Goal: Information Seeking & Learning: Learn about a topic

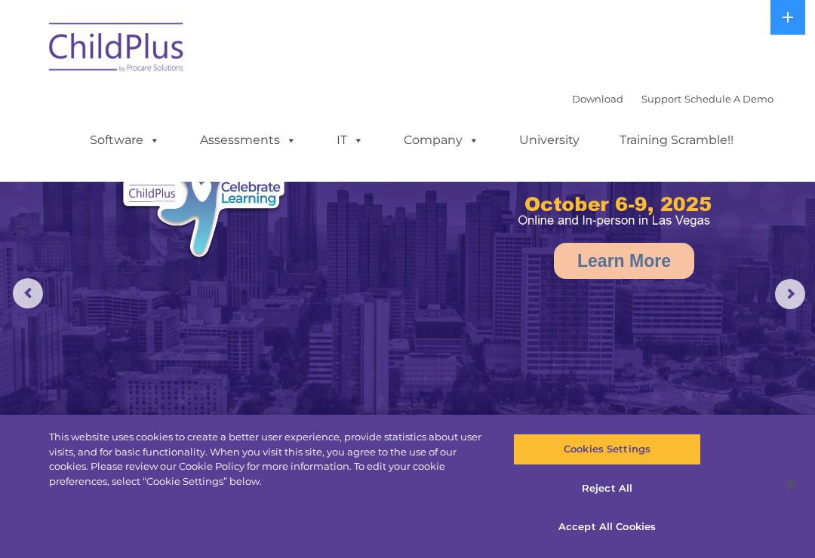
select select "MEDIUM"
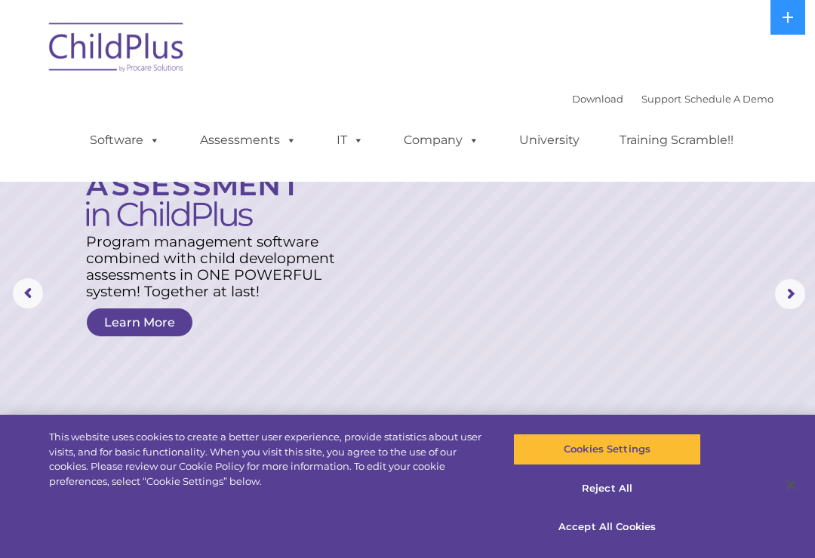
click at [651, 286] on rs-layer at bounding box center [407, 294] width 815 height 588
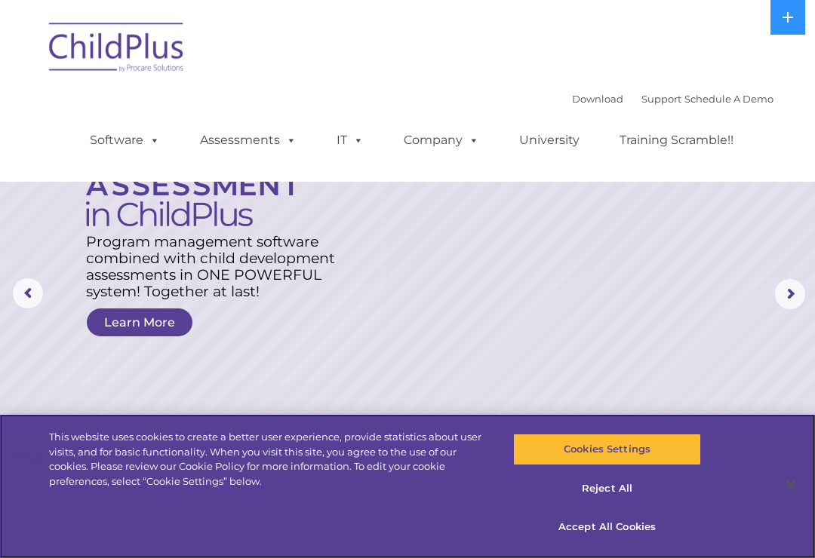
click at [661, 452] on button "Cookies Settings" at bounding box center [606, 450] width 187 height 32
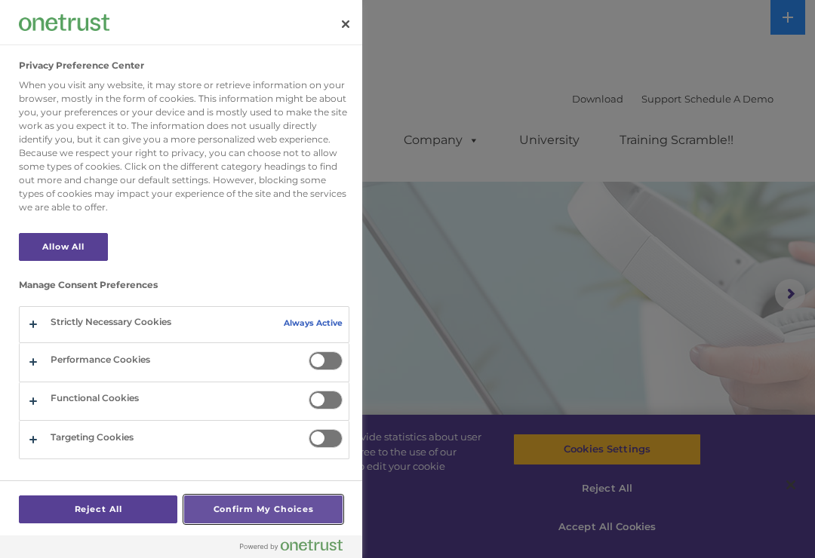
click at [250, 514] on button "Confirm My Choices" at bounding box center [263, 510] width 158 height 28
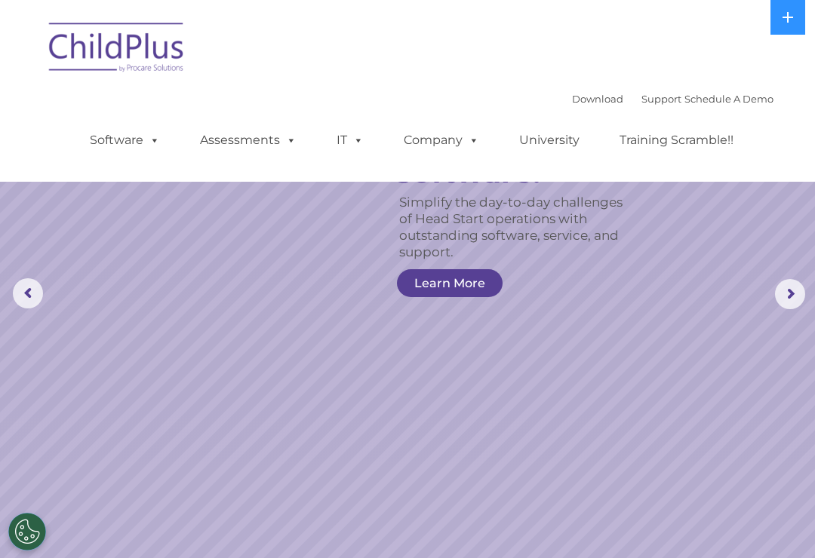
click at [793, 291] on rs-arrow at bounding box center [790, 294] width 30 height 30
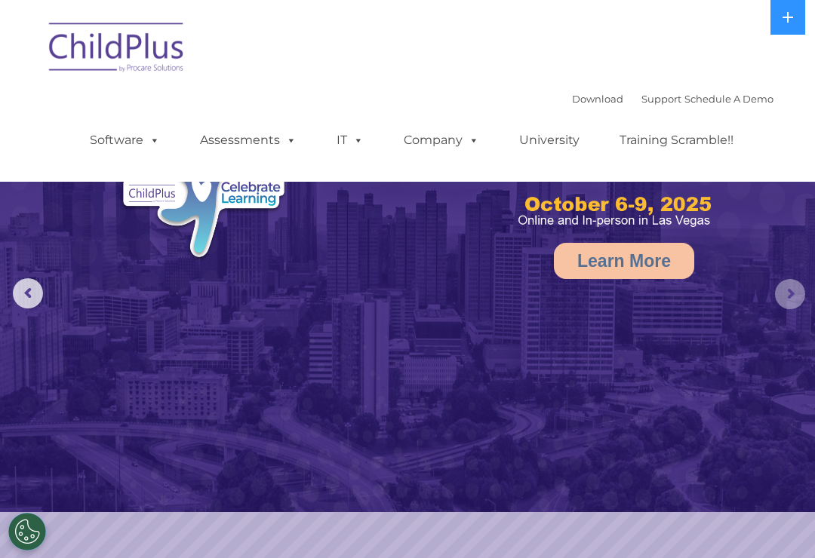
click at [792, 293] on rs-arrow at bounding box center [790, 294] width 30 height 30
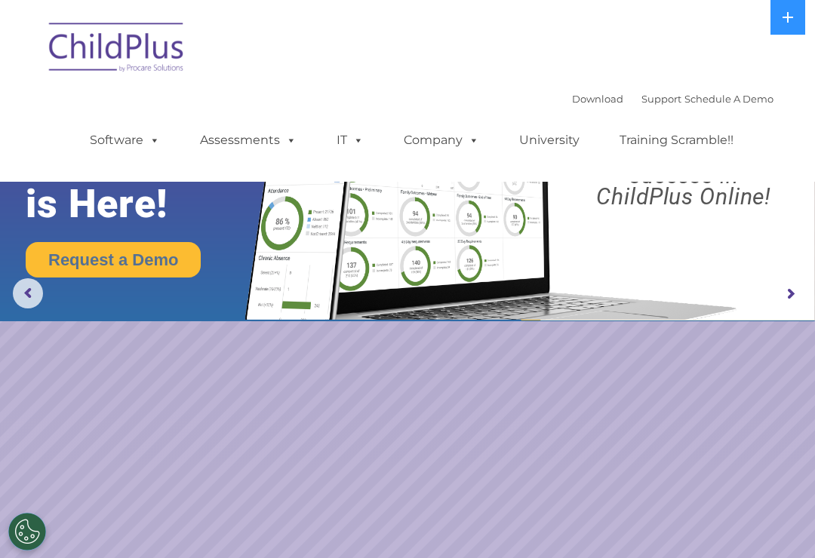
click at [790, 299] on rs-arrow at bounding box center [790, 294] width 30 height 30
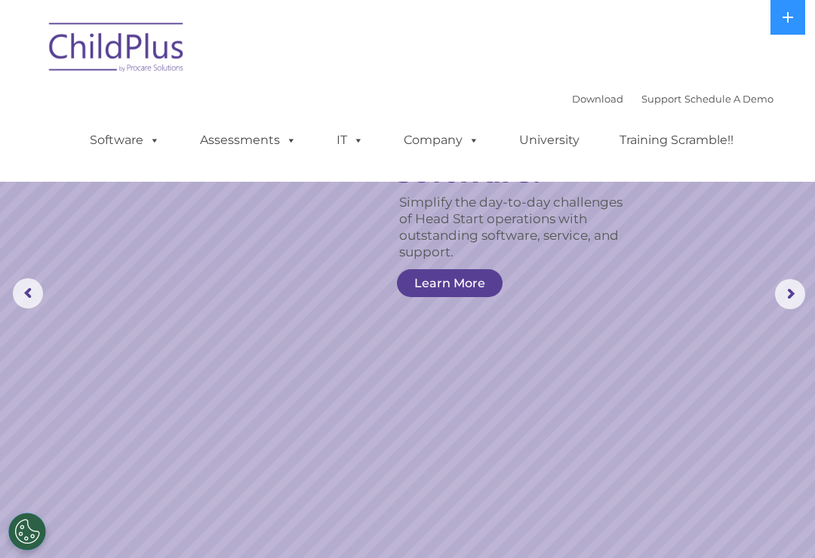
click at [776, 284] on rs-arrow at bounding box center [790, 294] width 30 height 30
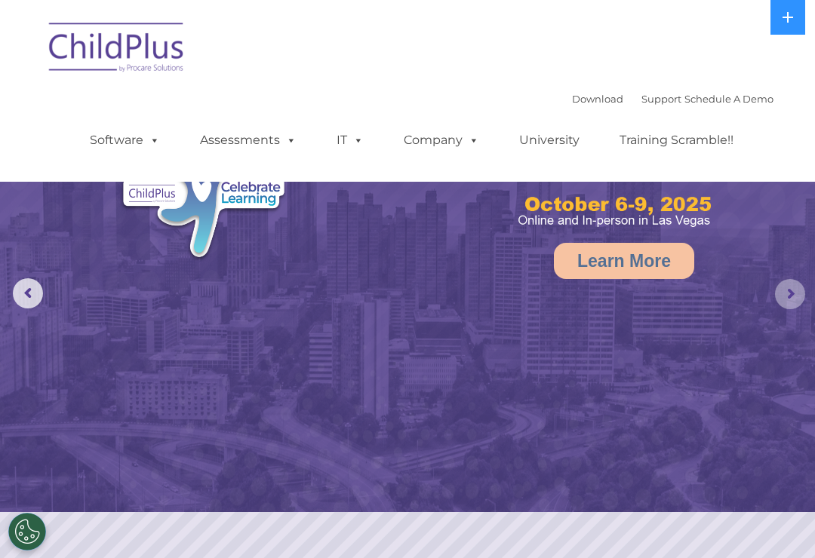
click at [787, 283] on rs-arrow at bounding box center [790, 294] width 30 height 30
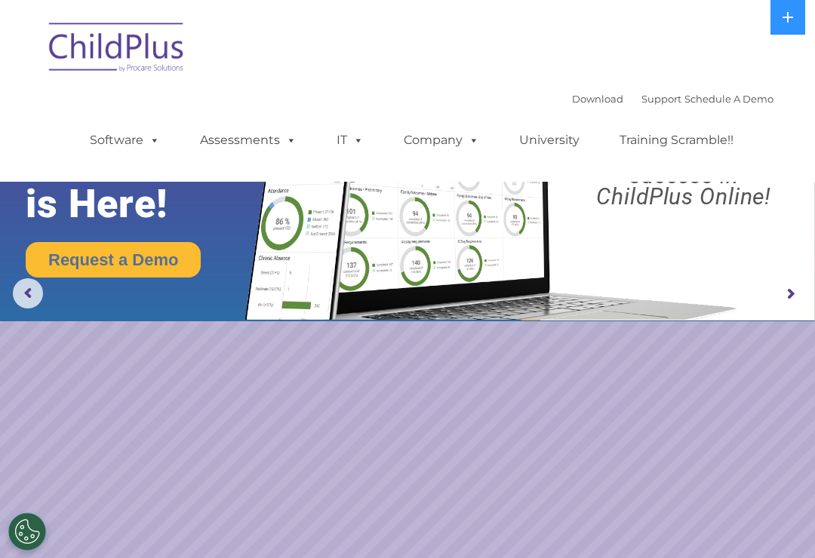
click at [789, 281] on rs-arrow at bounding box center [790, 294] width 30 height 30
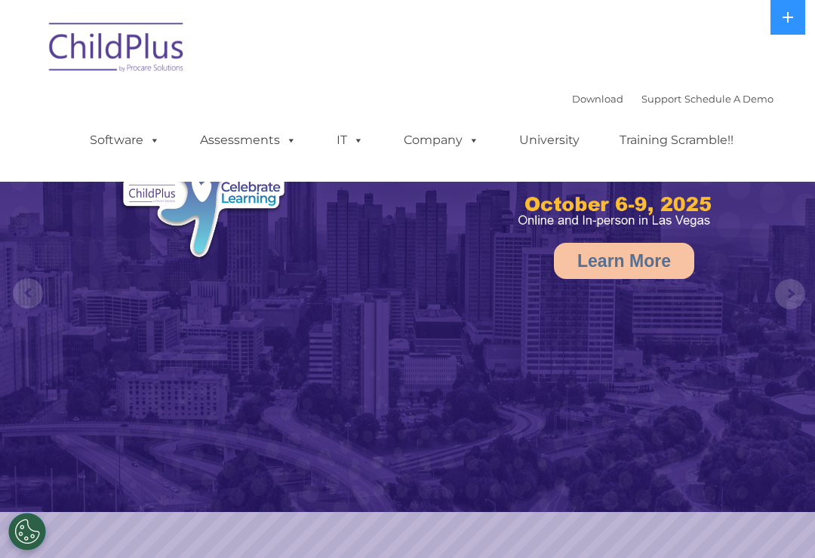
select select "MEDIUM"
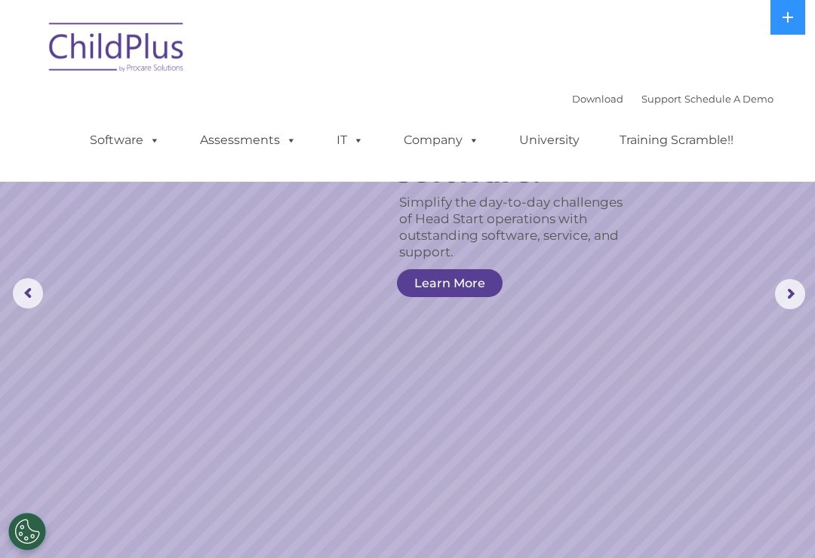
click at [787, 14] on icon at bounding box center [787, 17] width 12 height 12
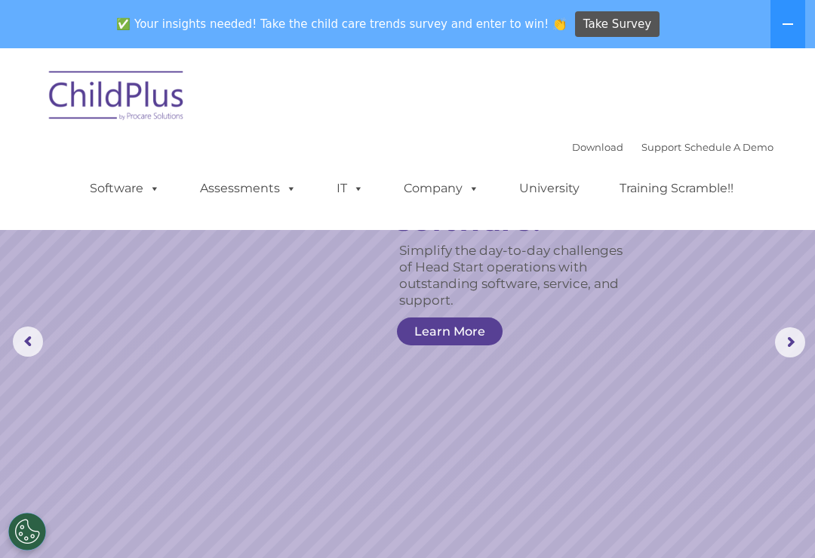
click at [766, 340] on rs-slide "Simplify the day-to-day challenges of Head Start operations with outstanding so…" at bounding box center [407, 342] width 815 height 588
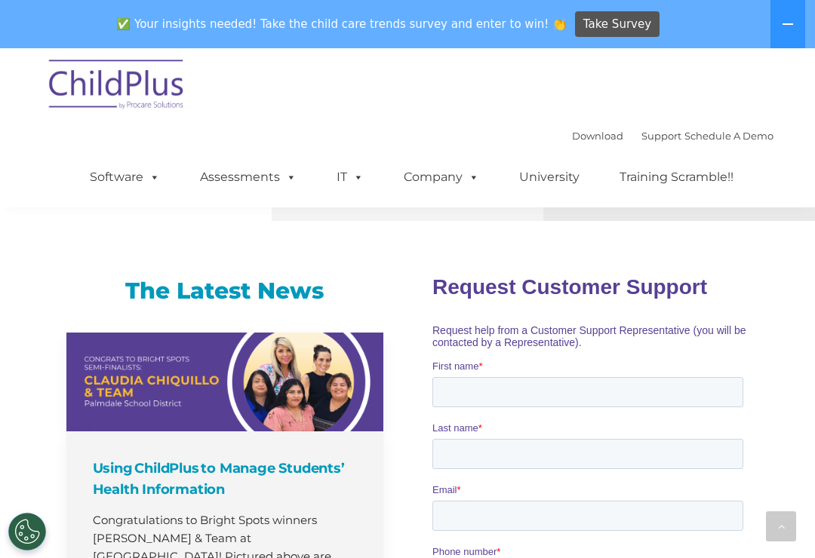
scroll to position [925, 0]
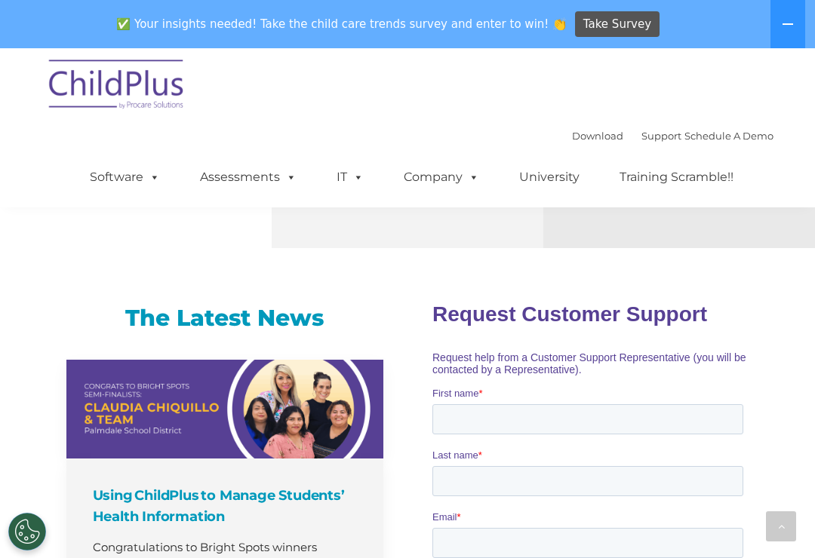
click at [81, 4] on div "✅ Your insights needed! Take the child care trends survey and enter to win! 👏 T…" at bounding box center [386, 24] width 772 height 49
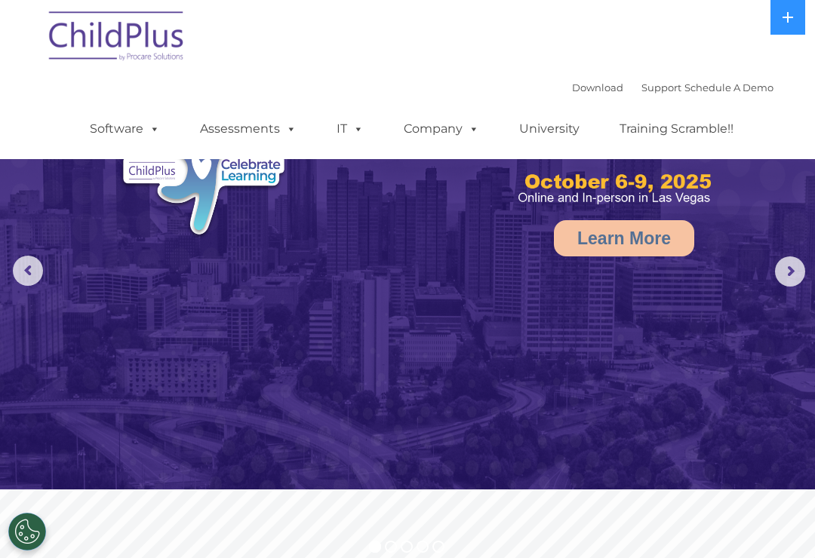
click at [41, 532] on button "Cookies Settings" at bounding box center [27, 532] width 38 height 38
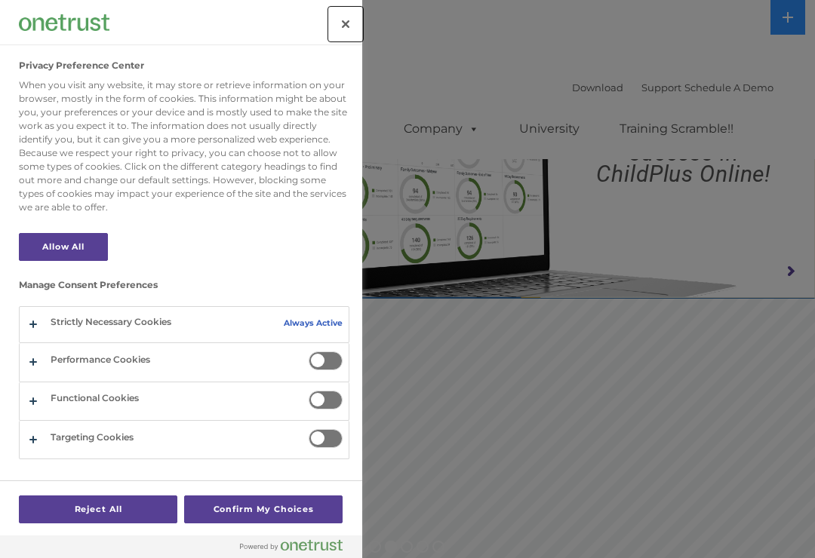
click at [342, 30] on button "Close" at bounding box center [345, 24] width 33 height 33
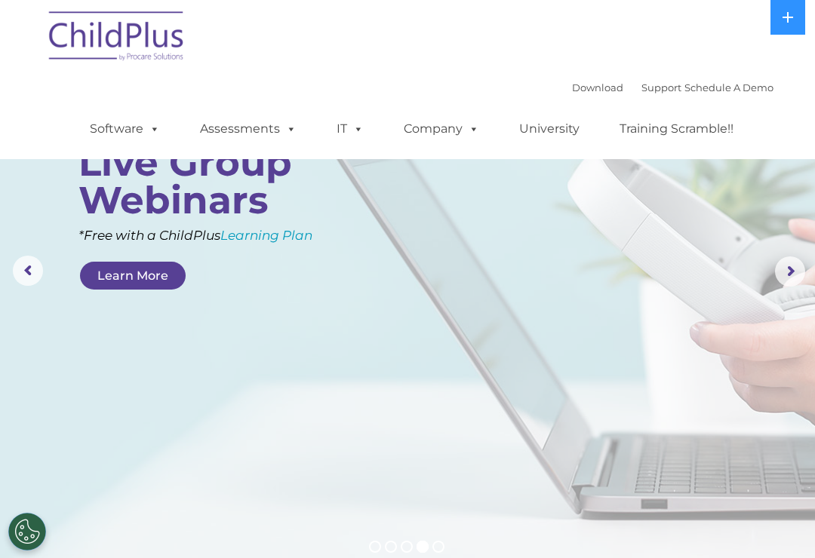
click at [775, 264] on rs-arrow at bounding box center [790, 271] width 30 height 30
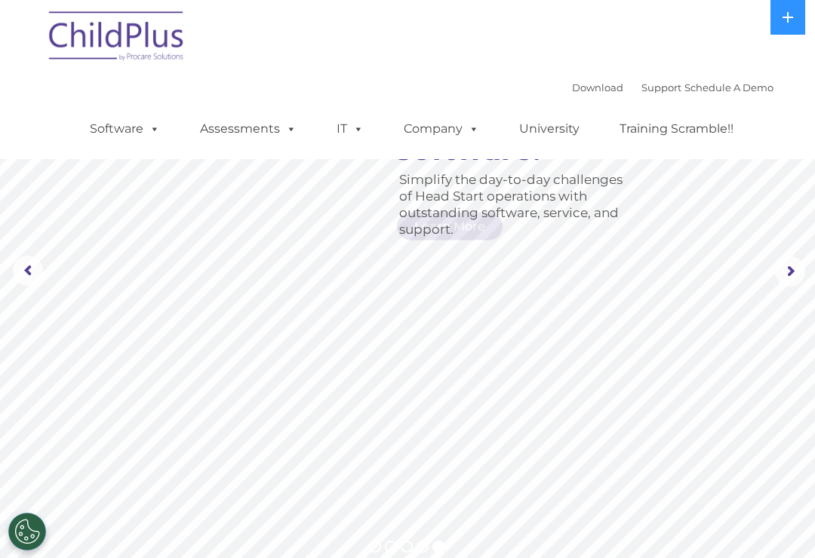
click at [763, 276] on rs-slide "Simplify the day-to-day challenges of Head Start operations with outstanding so…" at bounding box center [407, 271] width 815 height 588
click at [769, 265] on rs-slide "Simplify the day-to-day challenges of Head Start operations with outstanding so…" at bounding box center [407, 271] width 815 height 588
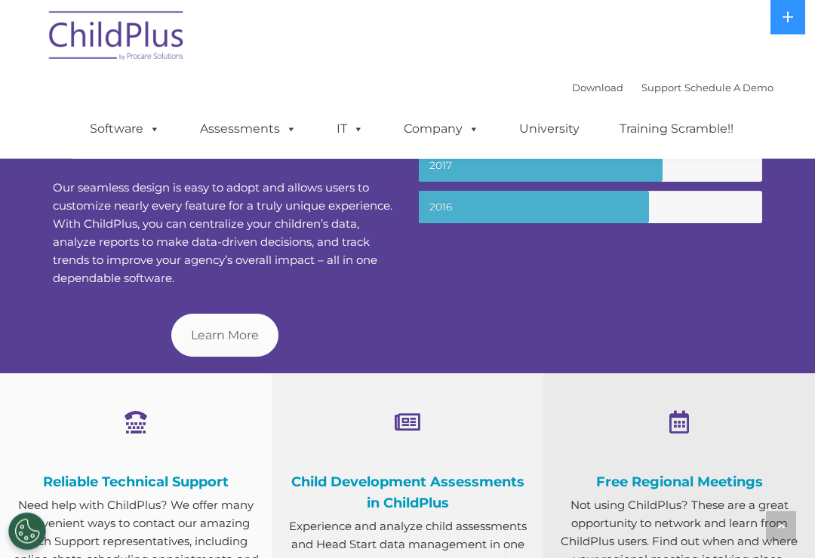
scroll to position [570, 0]
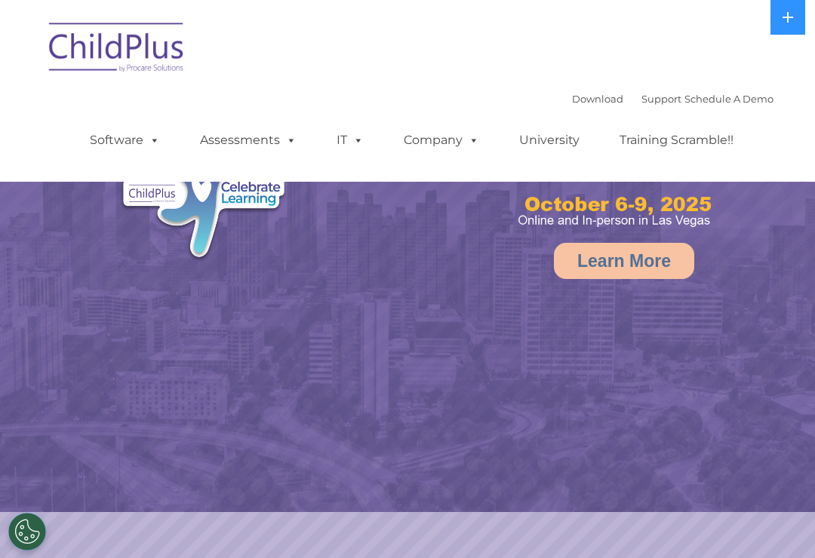
select select "MEDIUM"
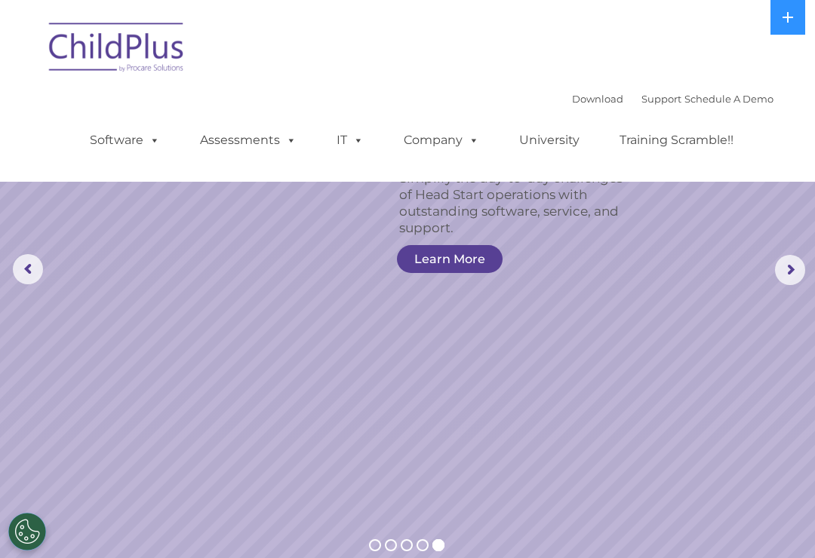
scroll to position [22, 0]
click at [781, 272] on rs-arrow at bounding box center [790, 272] width 30 height 30
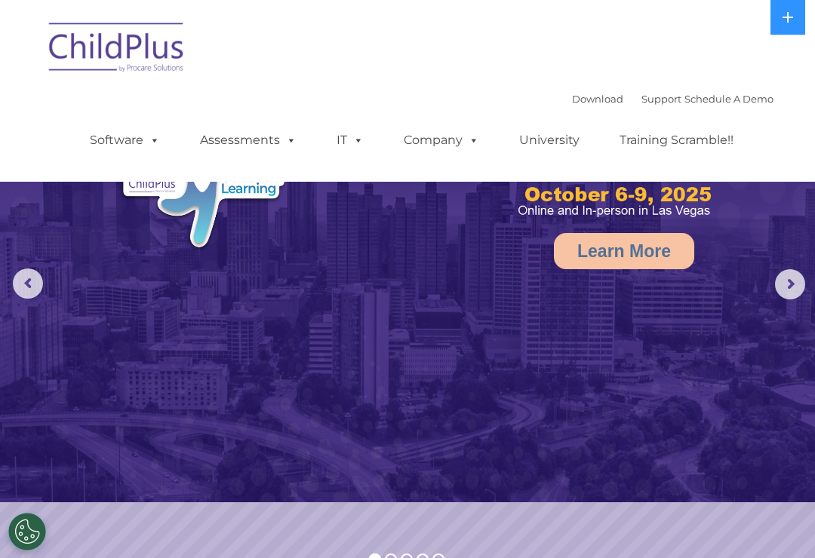
scroll to position [9, 0]
click at [782, 296] on rs-arrow at bounding box center [790, 285] width 30 height 30
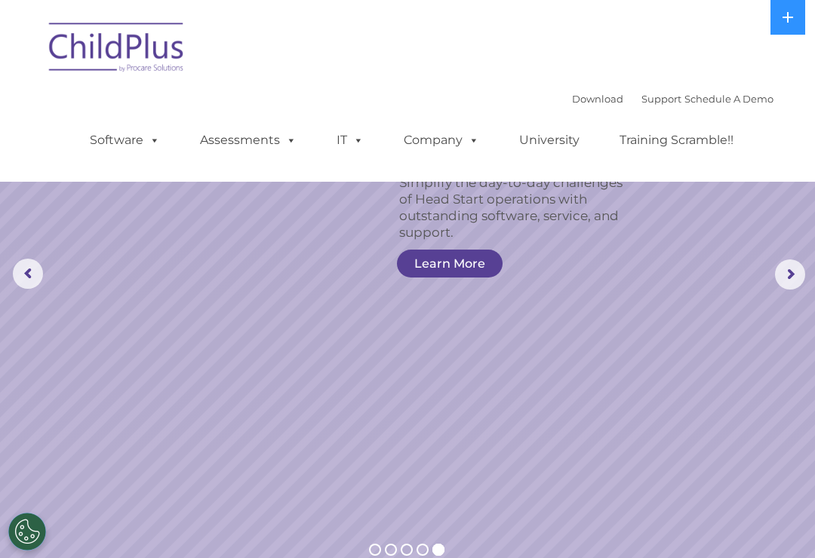
scroll to position [0, 0]
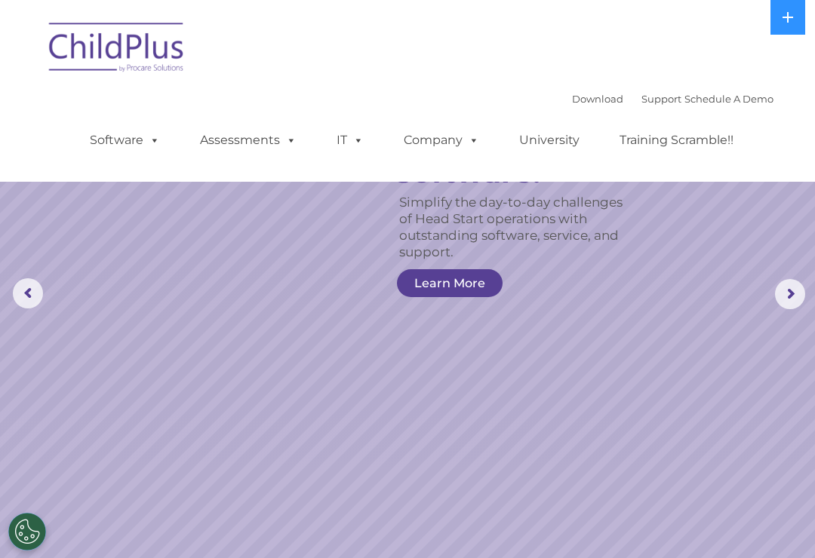
click at [141, 49] on img at bounding box center [116, 49] width 151 height 75
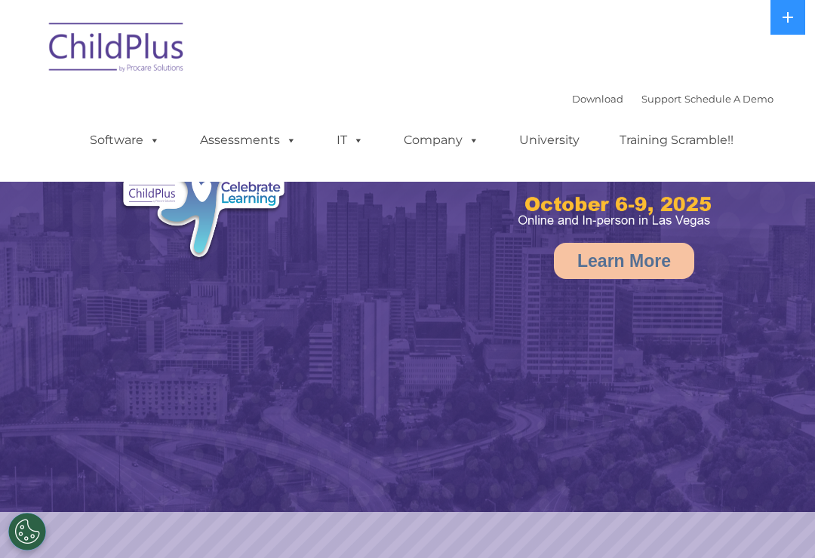
select select "MEDIUM"
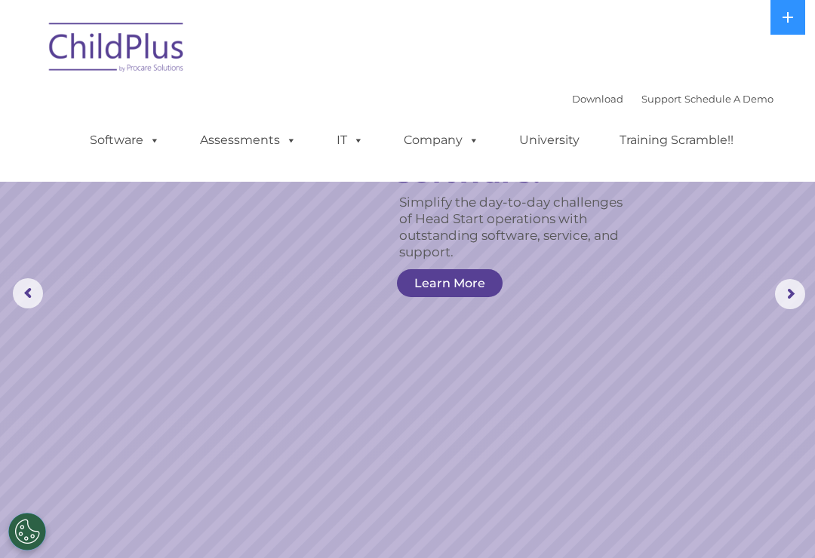
click at [142, 152] on link "Software" at bounding box center [125, 140] width 100 height 30
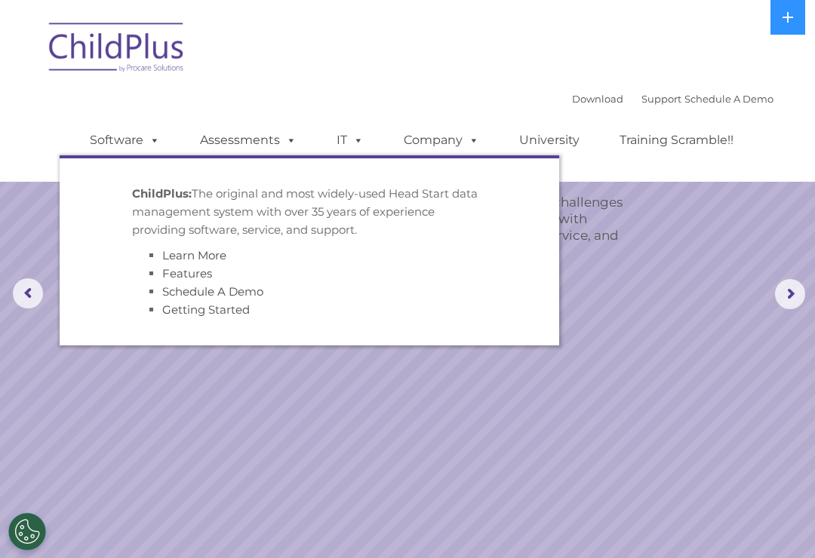
click at [236, 143] on link "Assessments" at bounding box center [248, 140] width 127 height 30
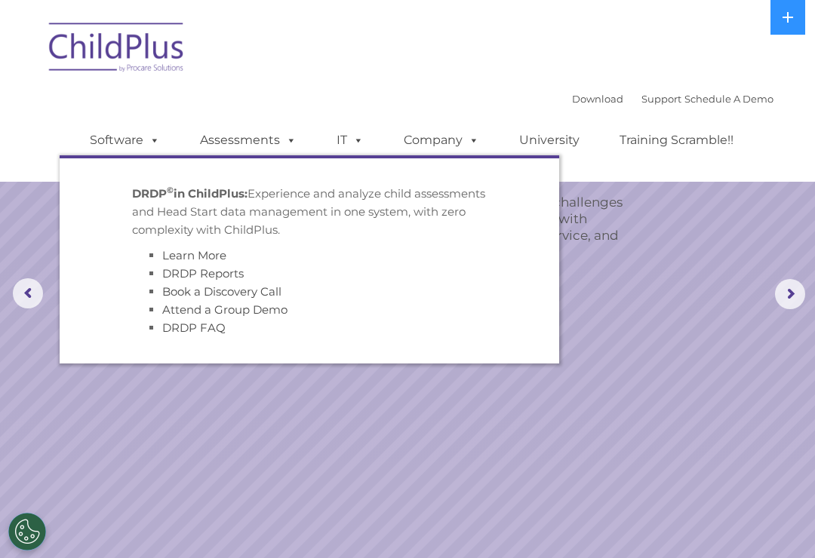
click at [348, 143] on span at bounding box center [355, 140] width 17 height 14
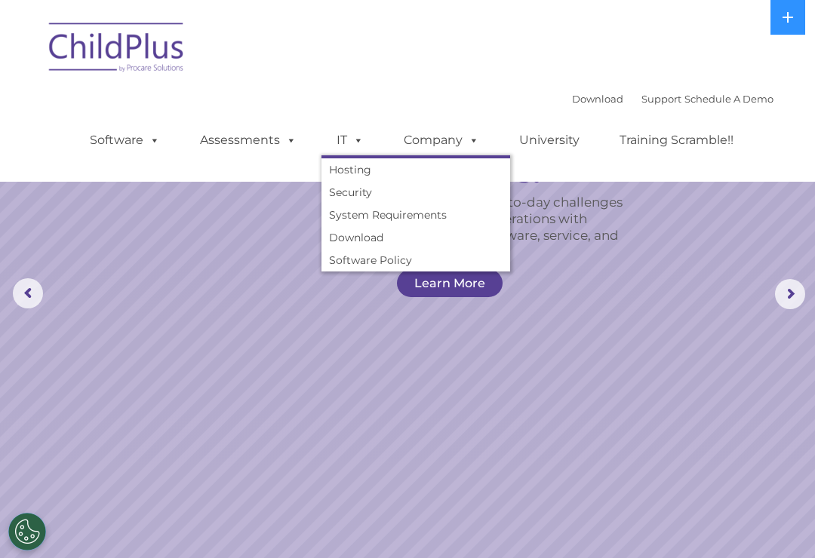
click at [452, 137] on link "Company" at bounding box center [441, 140] width 106 height 30
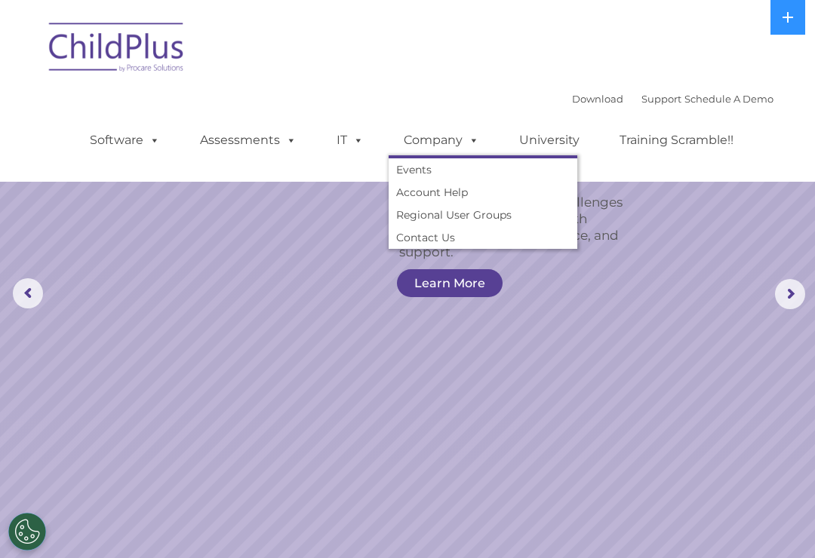
click at [545, 147] on link "University" at bounding box center [549, 140] width 91 height 30
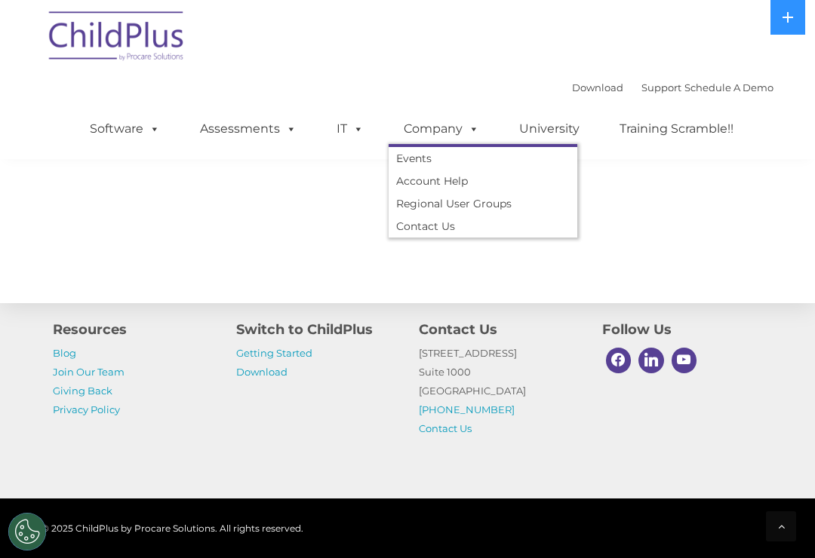
scroll to position [1785, 0]
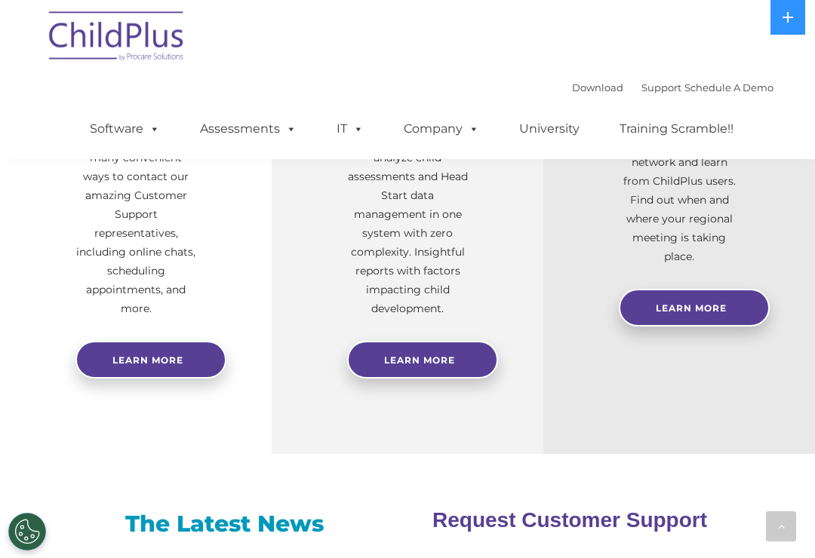
scroll to position [670, 0]
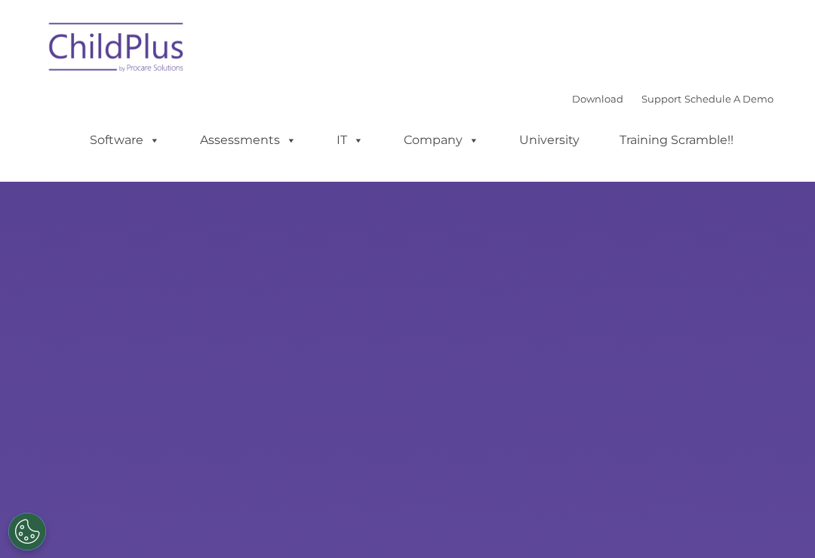
type input ""
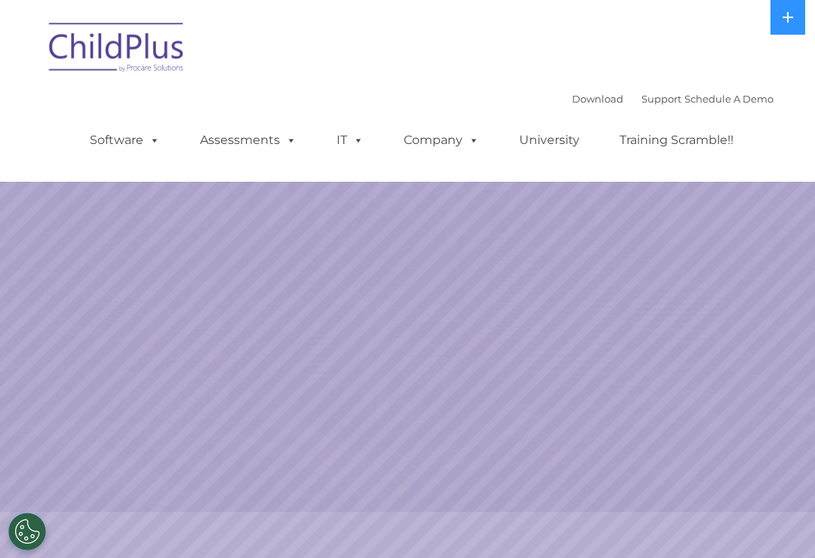
select select "MEDIUM"
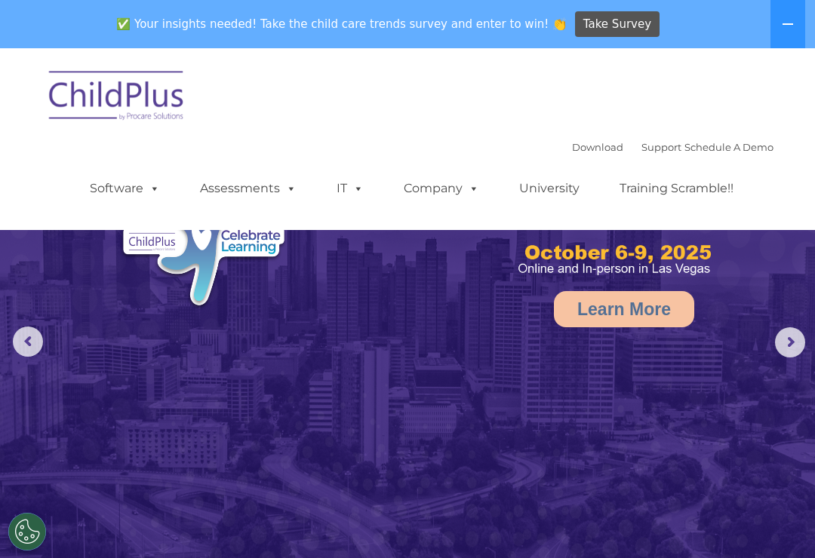
click at [779, 23] on button at bounding box center [787, 24] width 35 height 48
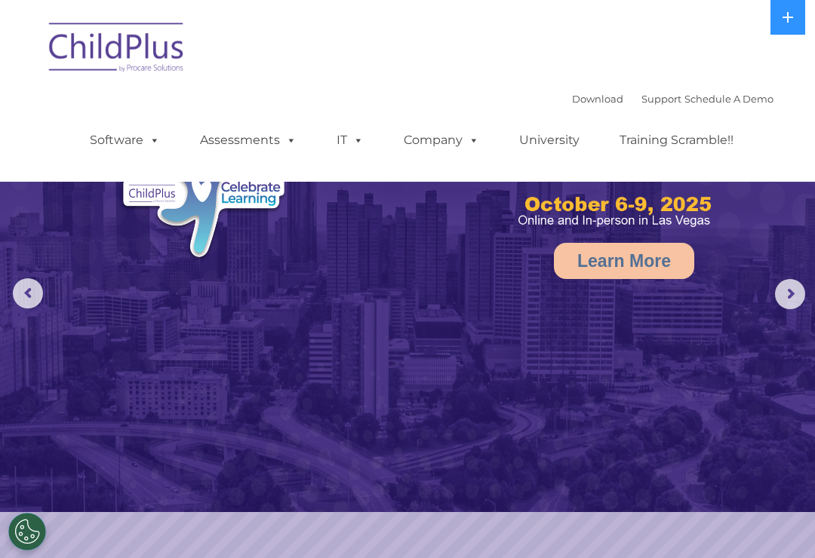
click at [781, 16] on button at bounding box center [787, 17] width 35 height 35
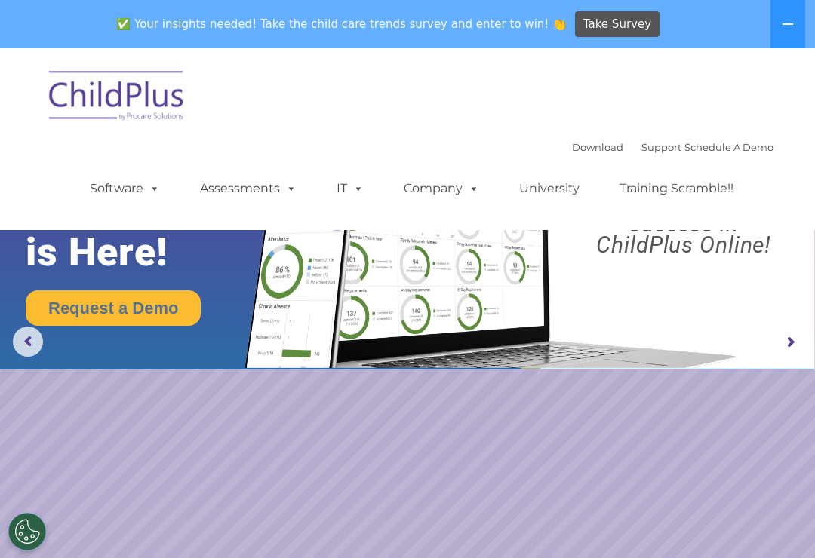
click at [142, 103] on img at bounding box center [116, 97] width 151 height 75
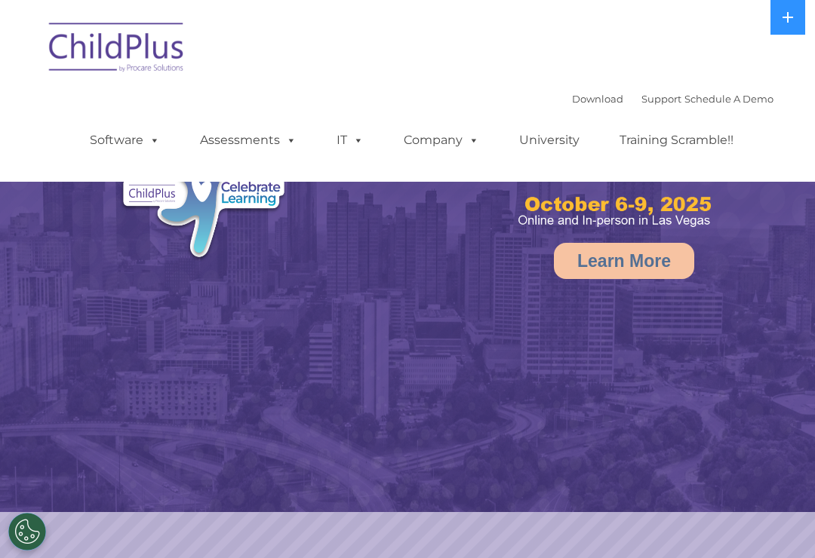
select select "MEDIUM"
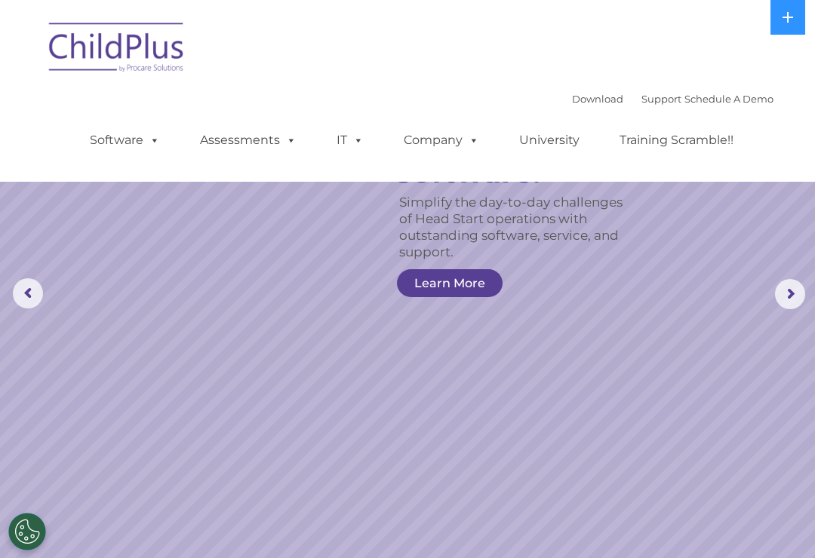
click at [35, 533] on button "Cookies Settings" at bounding box center [27, 532] width 38 height 38
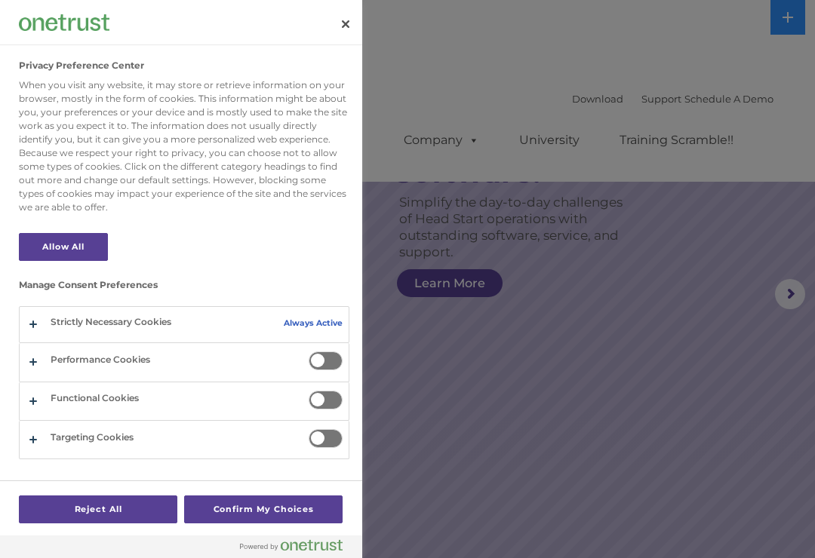
click at [332, 365] on span "Privacy Preference Center" at bounding box center [325, 360] width 34 height 19
click at [308, 351] on input "Performance Cookies" at bounding box center [308, 351] width 0 height 0
click at [327, 401] on span "Privacy Preference Center" at bounding box center [325, 400] width 34 height 19
click at [308, 391] on input "Functional Cookies" at bounding box center [308, 391] width 0 height 0
click at [324, 437] on span "Privacy Preference Center" at bounding box center [325, 438] width 34 height 19
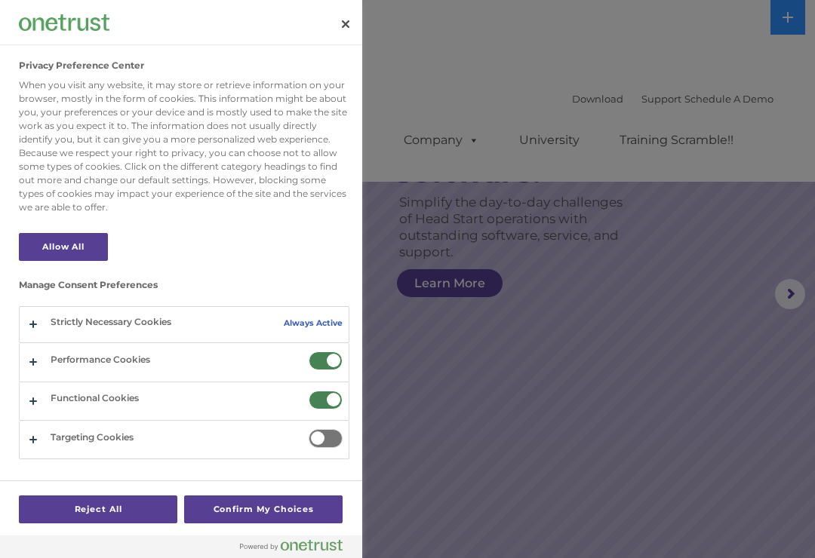
click at [308, 429] on input "Targeting Cookies" at bounding box center [308, 429] width 0 height 0
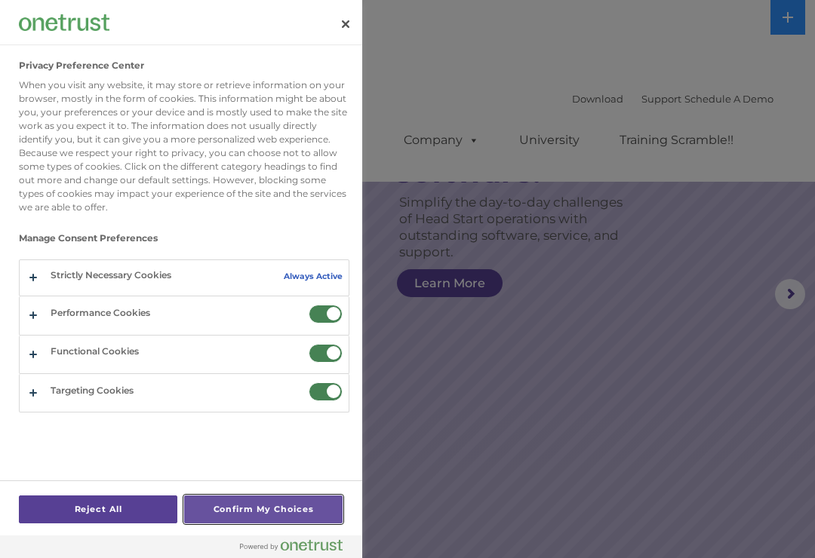
click at [294, 510] on button "Confirm My Choices" at bounding box center [263, 510] width 158 height 28
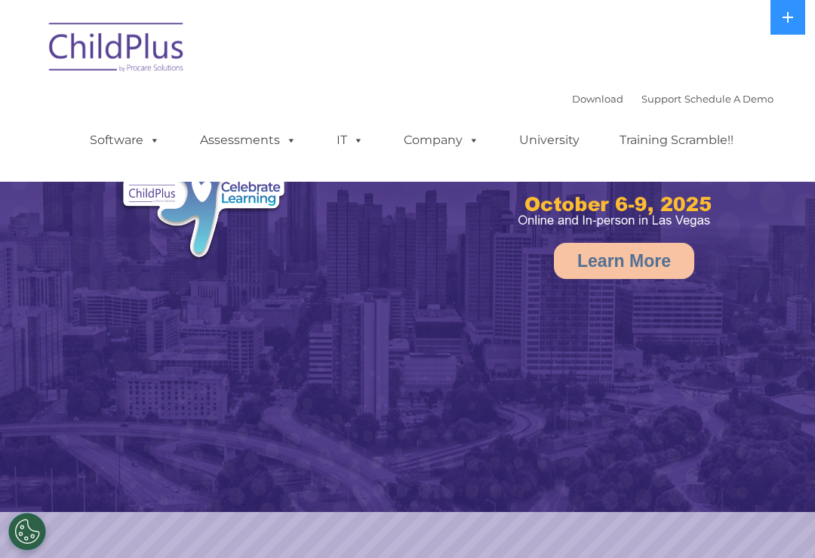
select select "MEDIUM"
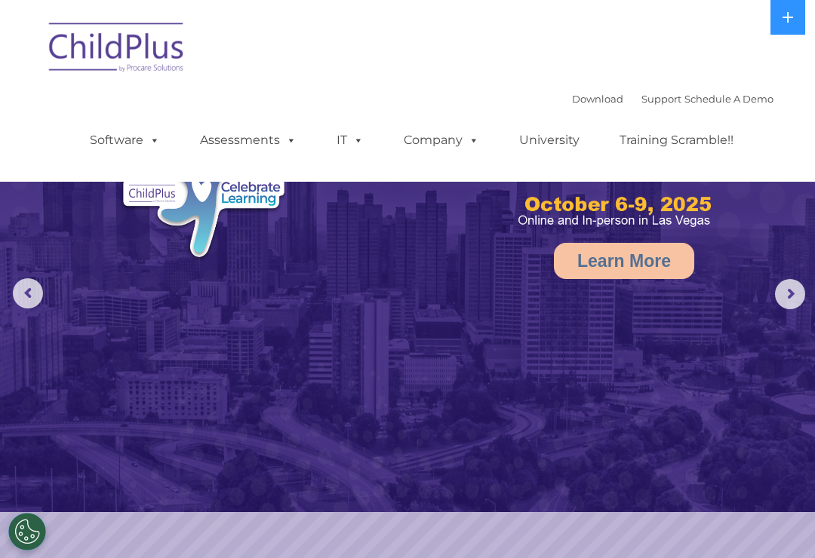
click at [249, 155] on link "Assessments" at bounding box center [248, 140] width 127 height 30
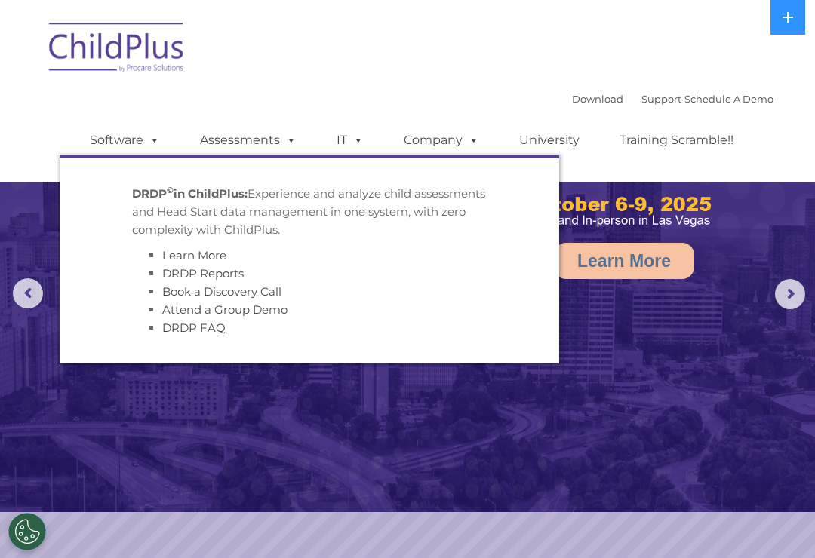
click at [155, 147] on span at bounding box center [151, 140] width 17 height 14
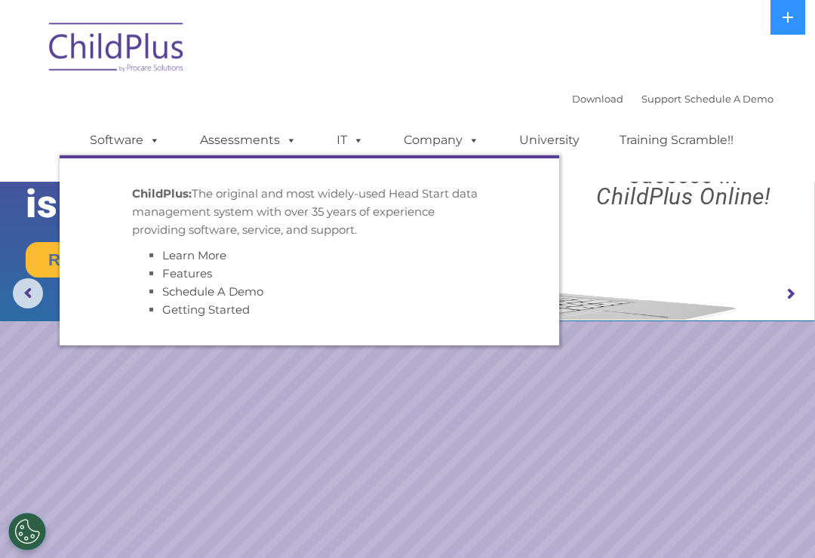
click at [462, 142] on span at bounding box center [470, 140] width 17 height 14
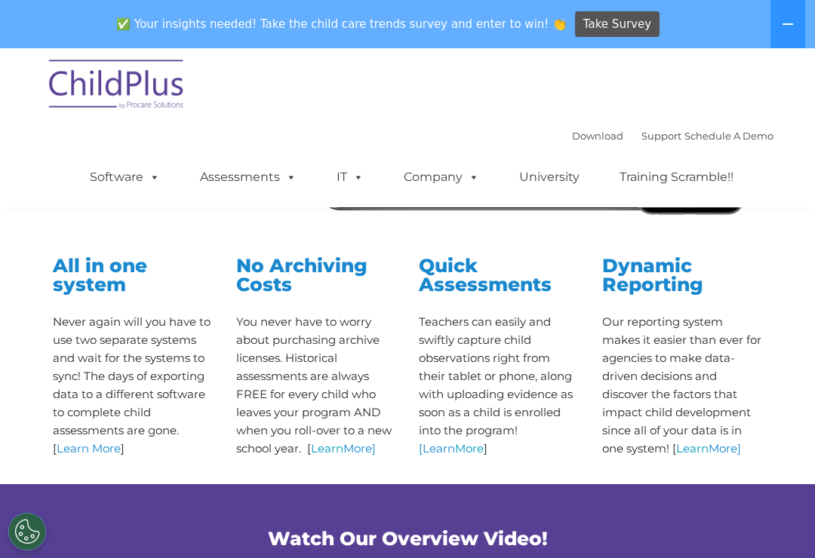
scroll to position [414, 0]
